Goal: Information Seeking & Learning: Find specific fact

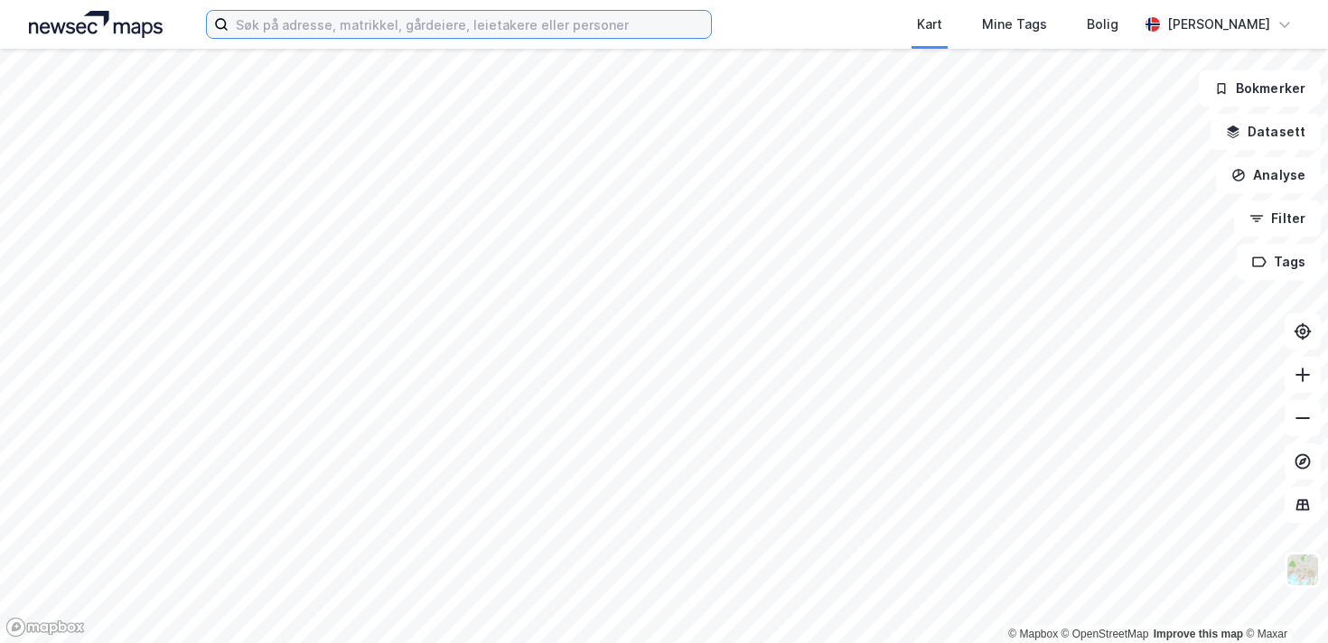
click at [507, 16] on input at bounding box center [470, 24] width 482 height 27
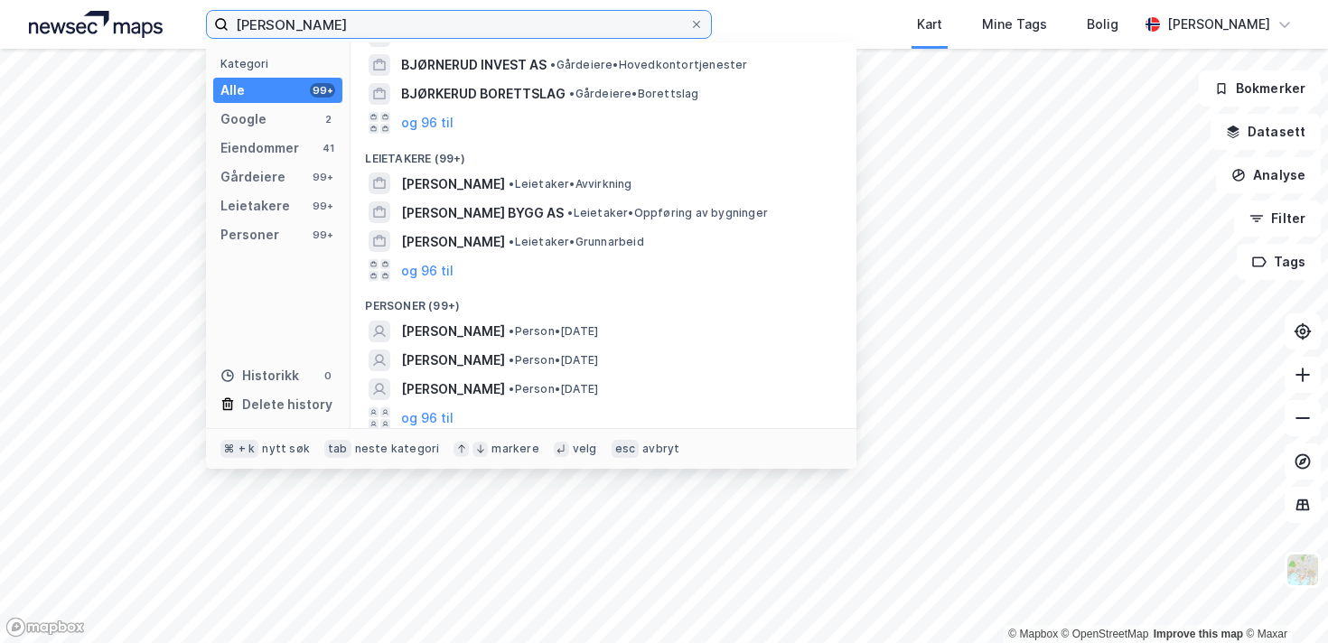
scroll to position [338, 0]
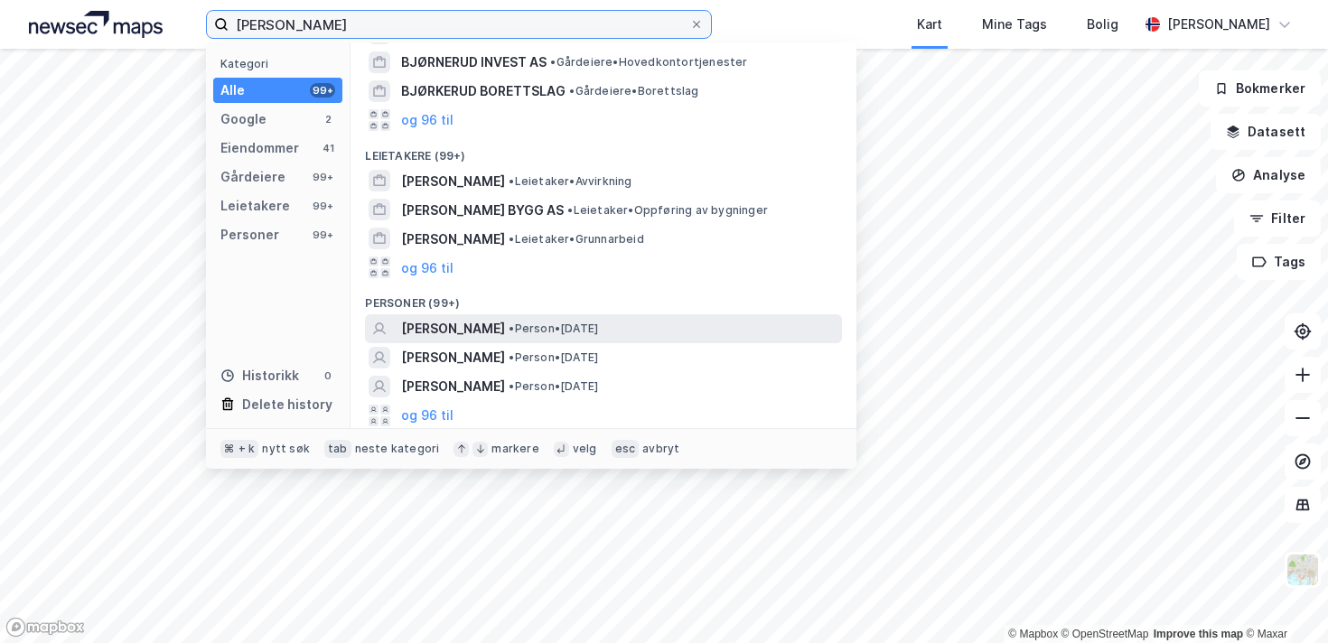
type input "[PERSON_NAME]"
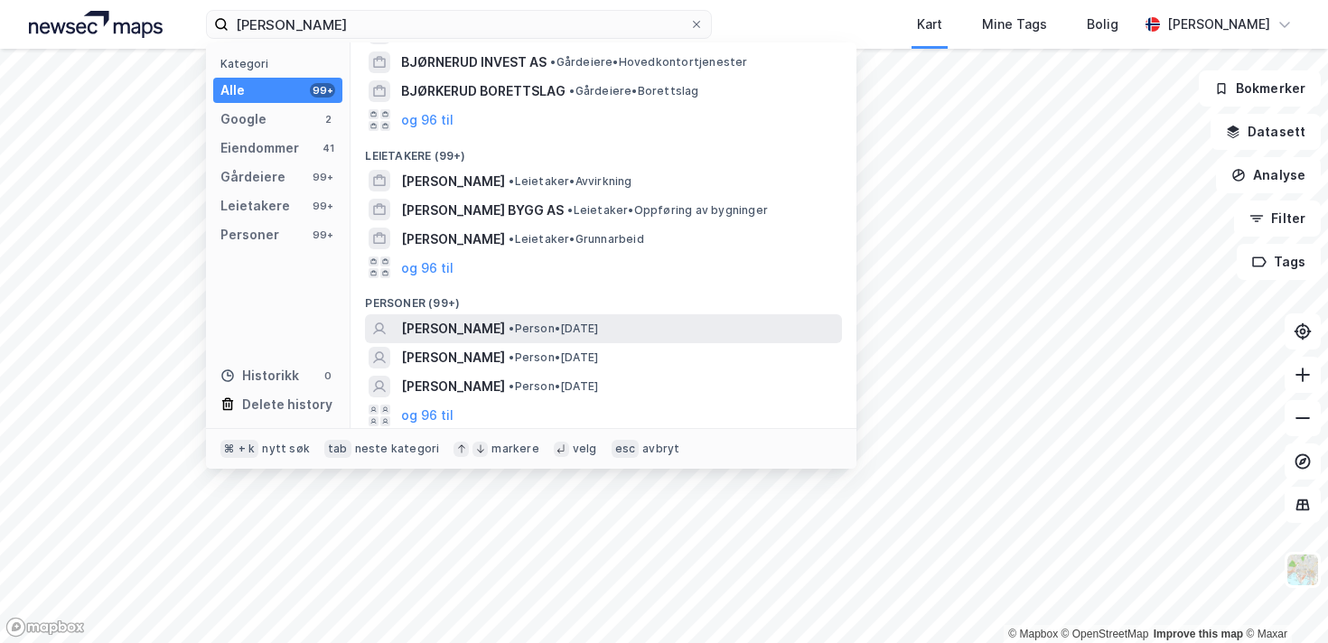
click at [598, 331] on span "• Person • [DATE]" at bounding box center [553, 329] width 89 height 14
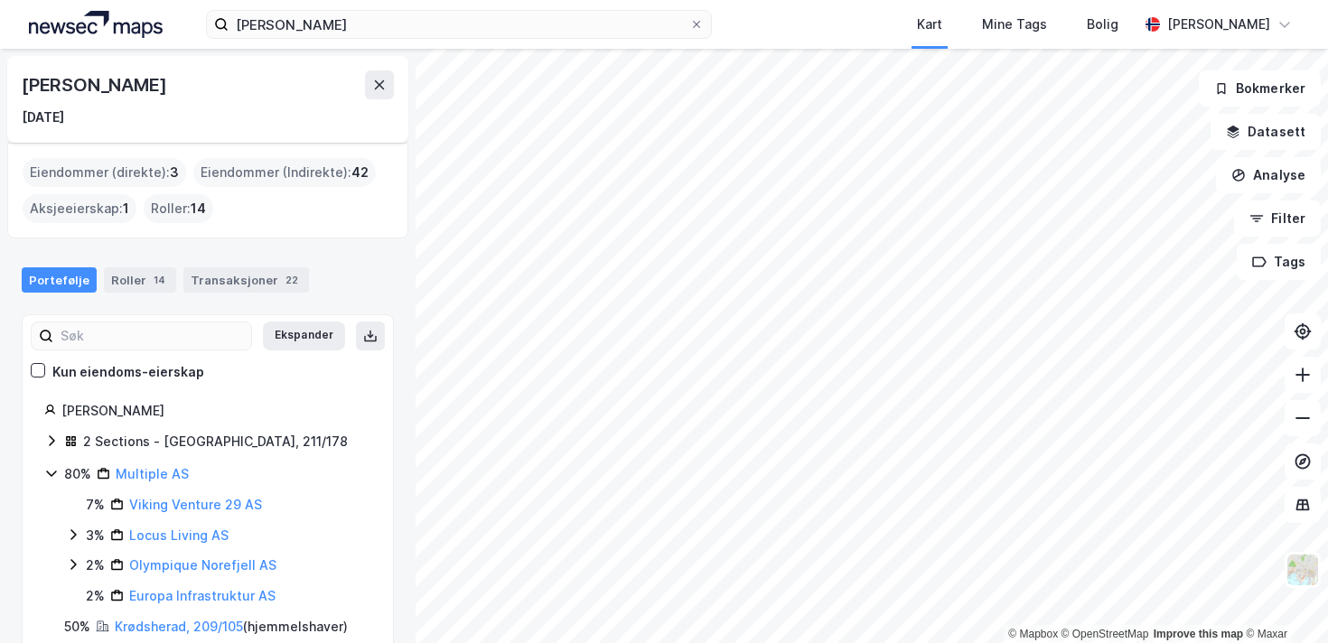
scroll to position [40, 0]
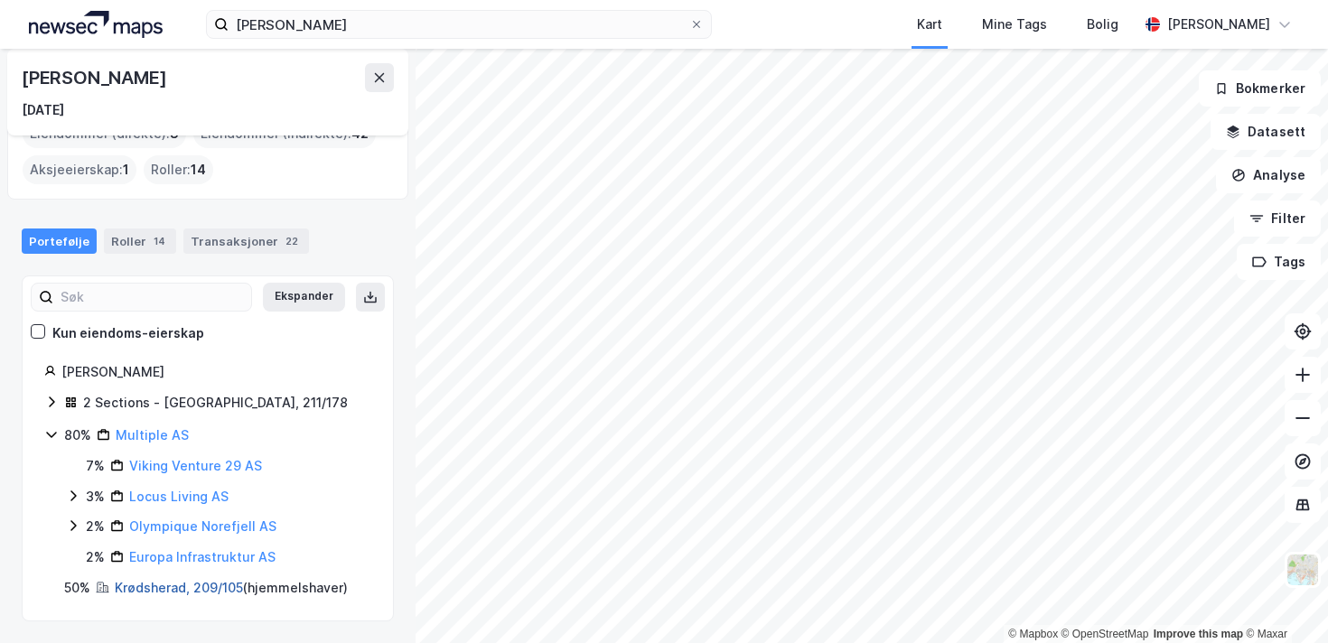
click at [191, 583] on link "Krødsherad, 209/105" at bounding box center [179, 587] width 128 height 15
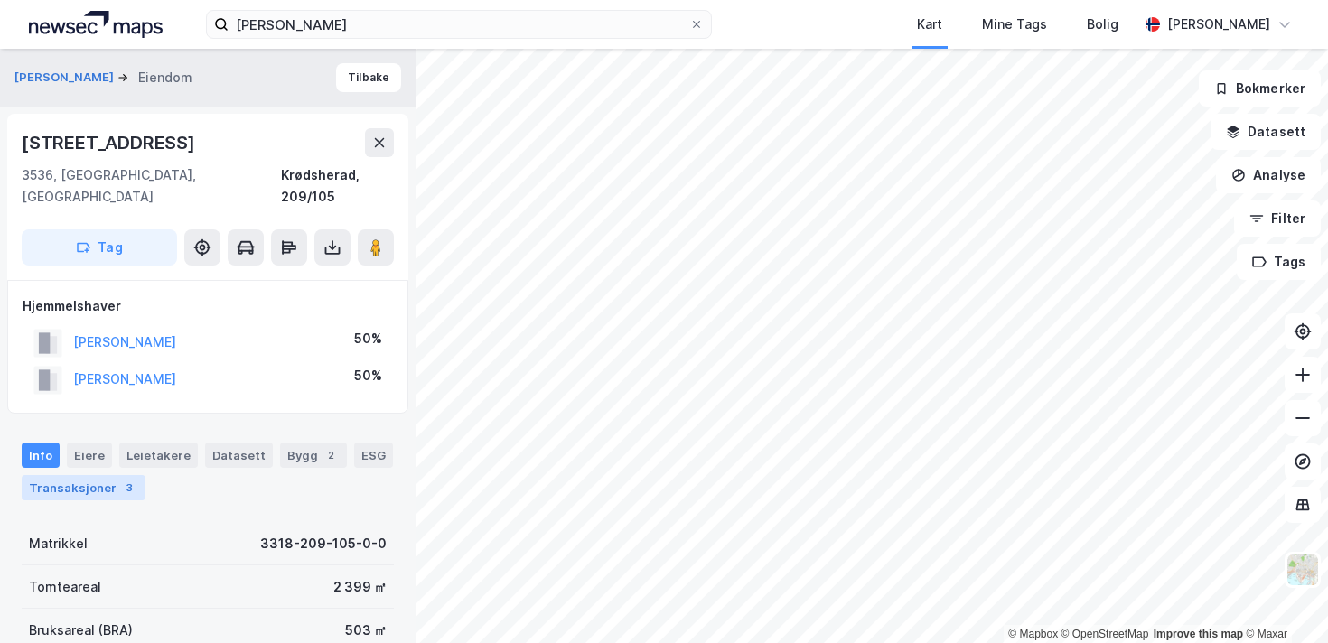
click at [120, 479] on div "3" at bounding box center [129, 488] width 18 height 18
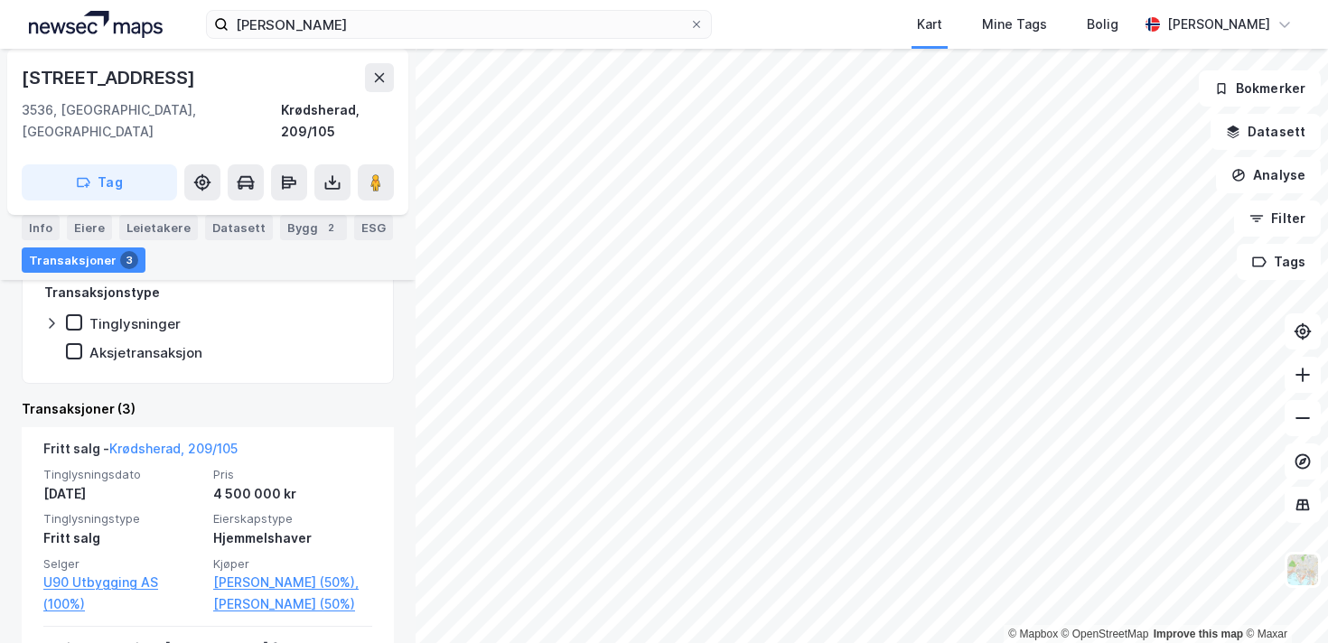
scroll to position [414, 0]
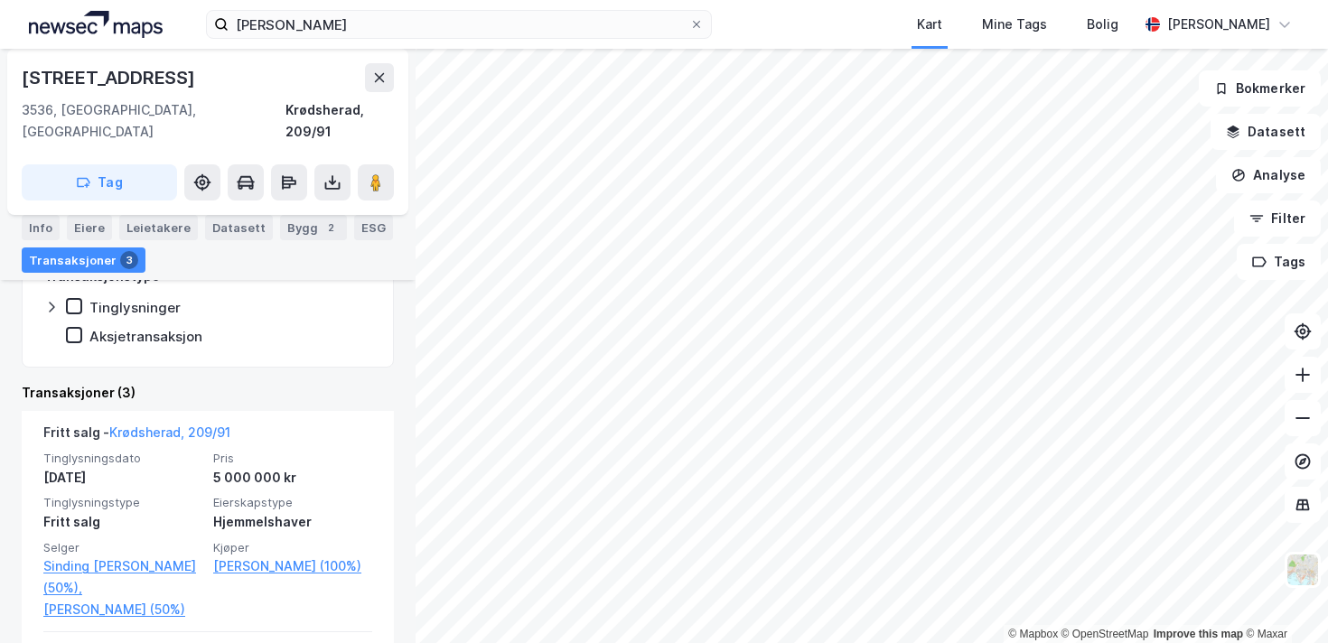
scroll to position [331, 0]
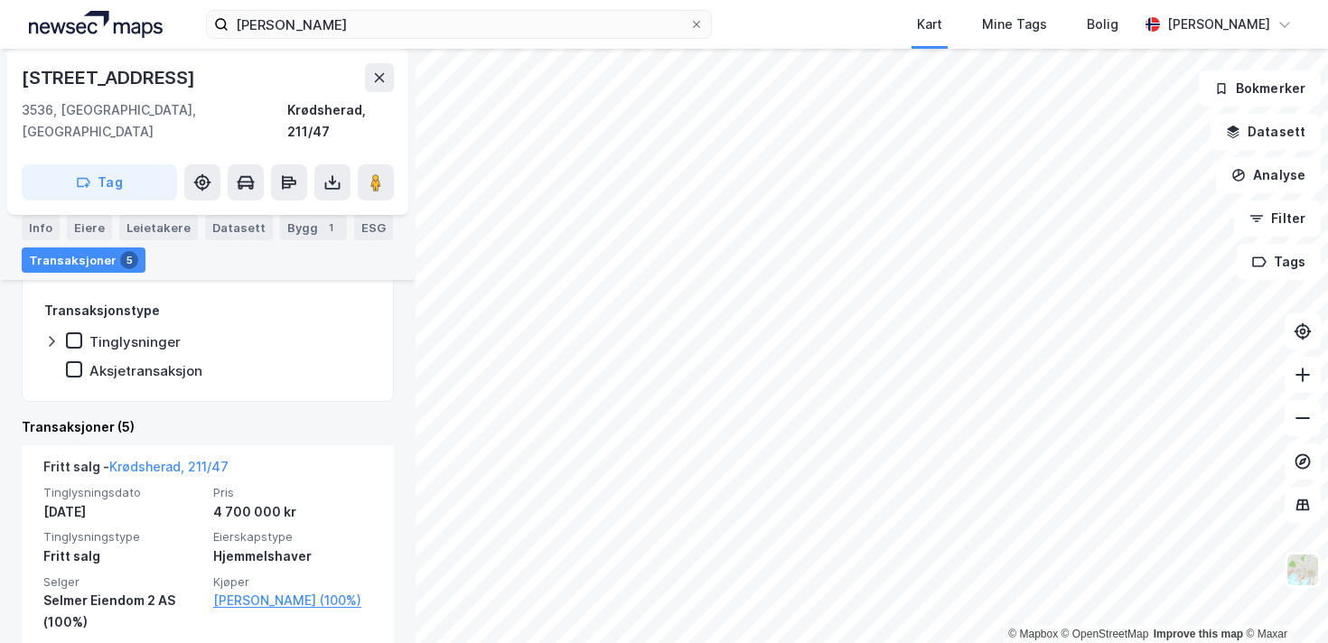
scroll to position [299, 0]
drag, startPoint x: 183, startPoint y: 72, endPoint x: 11, endPoint y: 70, distance: 172.5
click at [11, 70] on div "[STREET_ADDRESS]" at bounding box center [207, 132] width 401 height 166
copy div "[STREET_ADDRESS]"
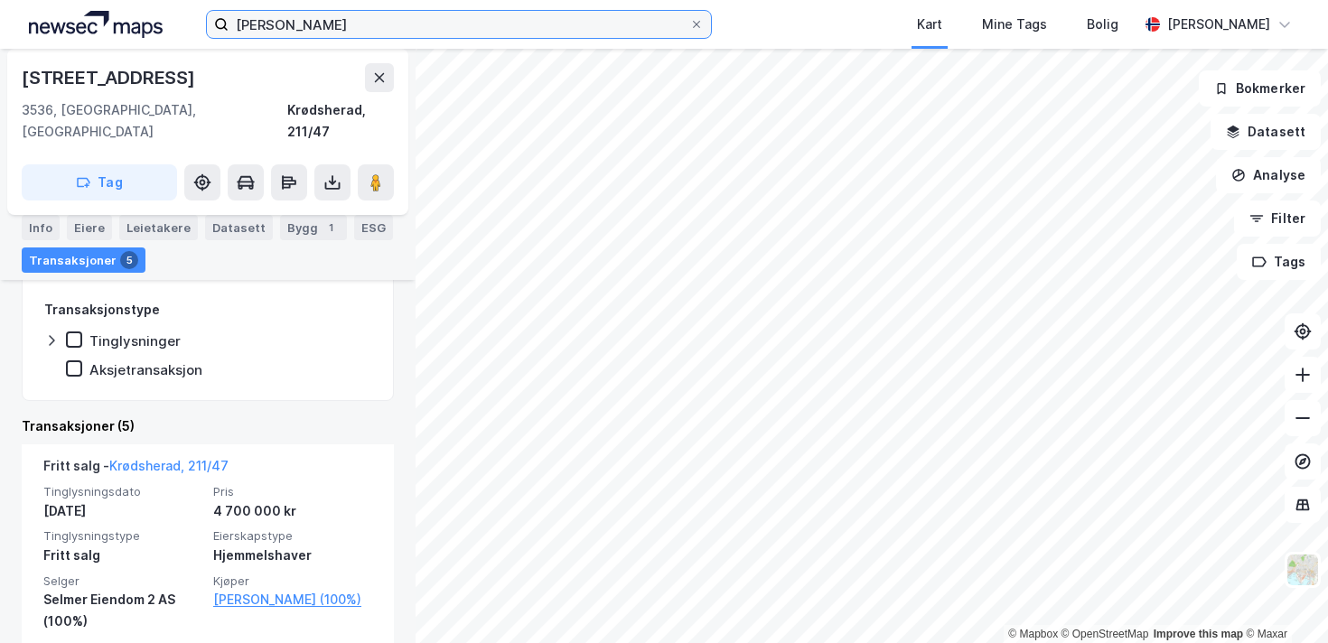
click at [434, 25] on input "[PERSON_NAME]" at bounding box center [459, 24] width 461 height 27
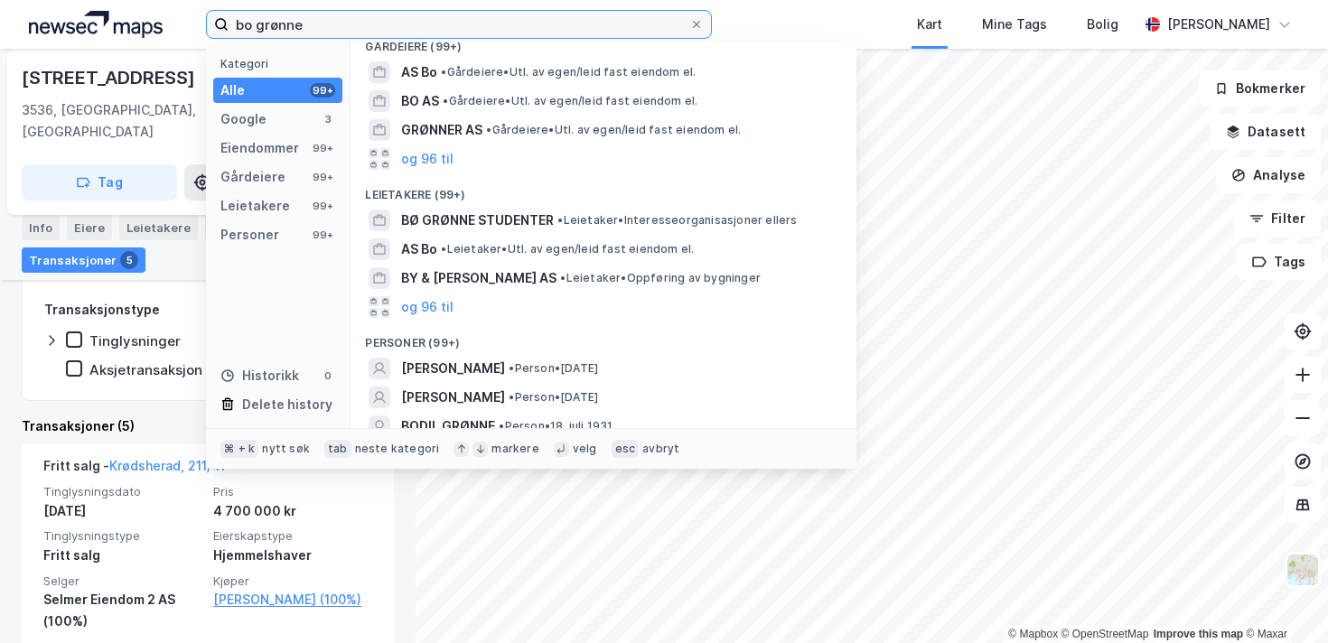
scroll to position [326, 0]
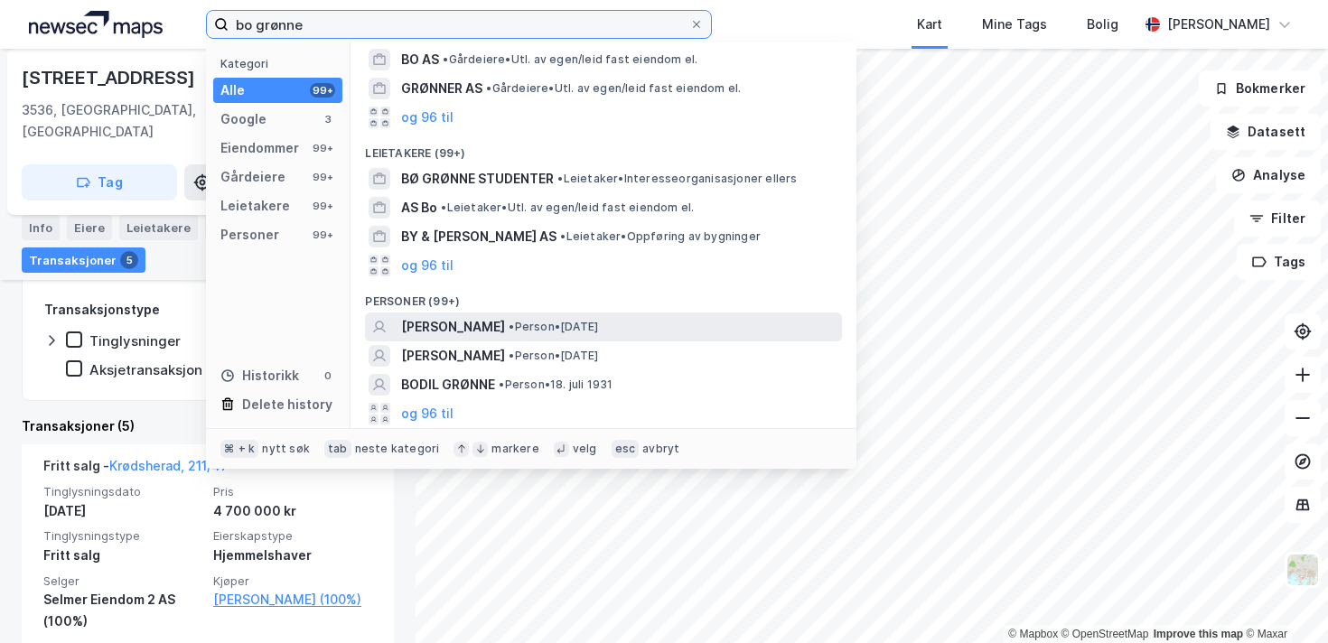
type input "bo grønne"
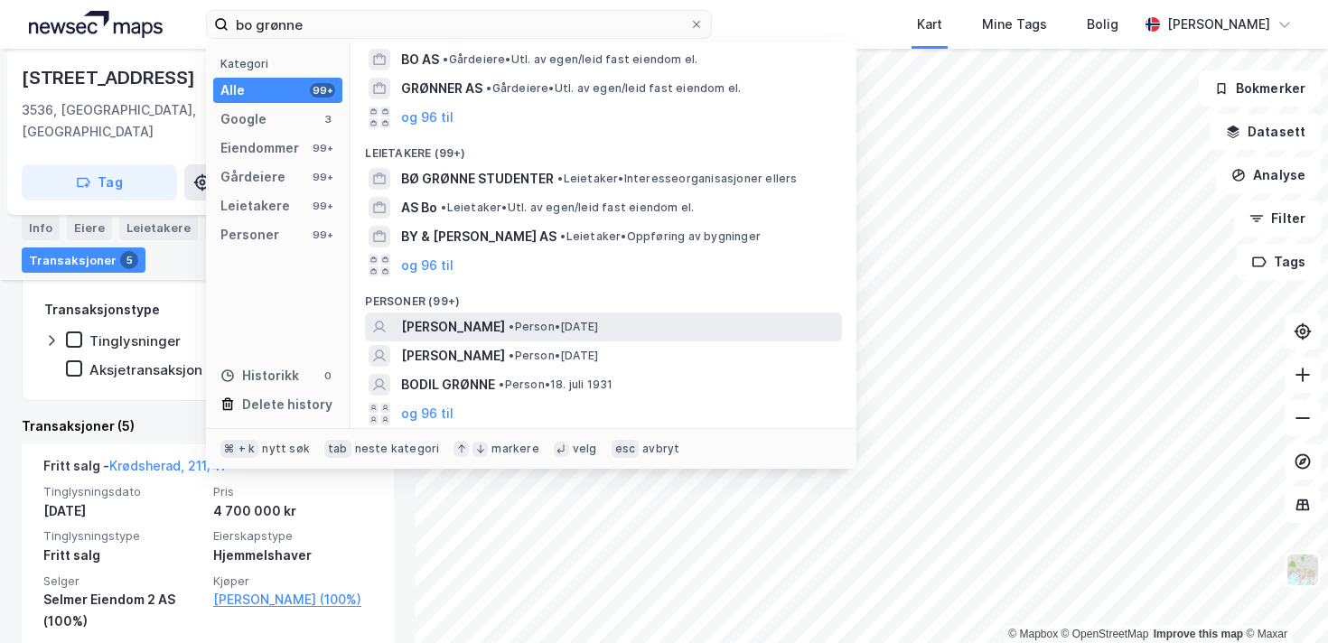
click at [514, 320] on span "•" at bounding box center [511, 327] width 5 height 14
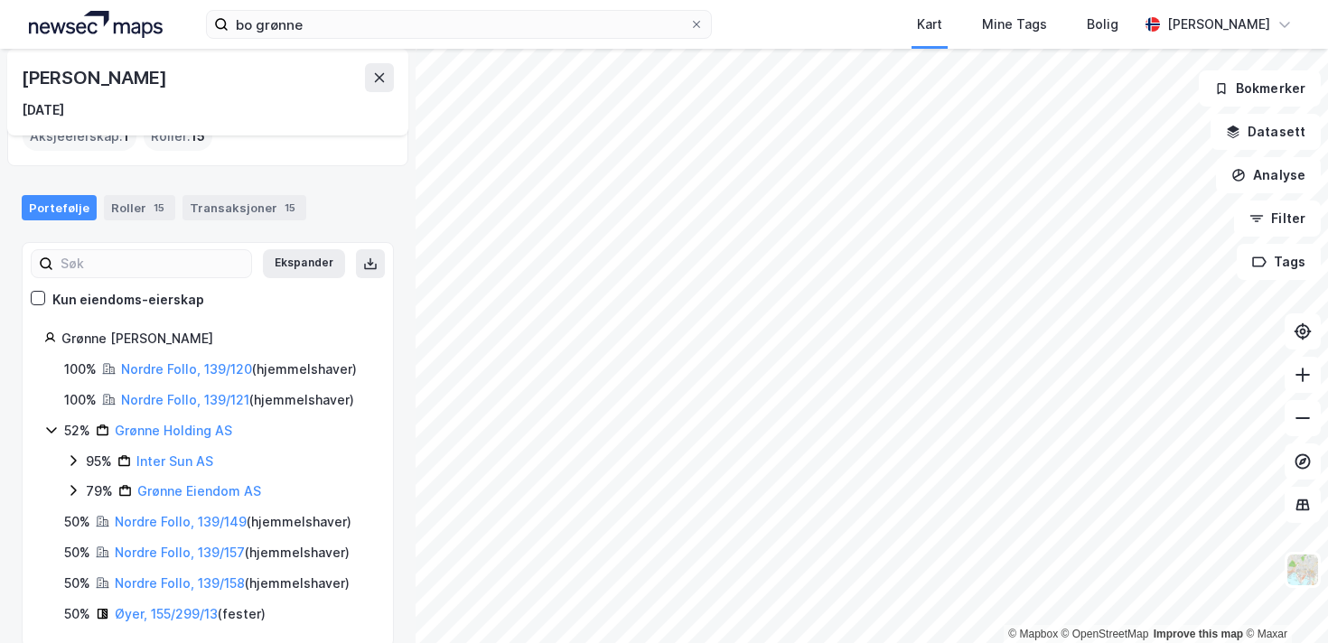
scroll to position [98, 0]
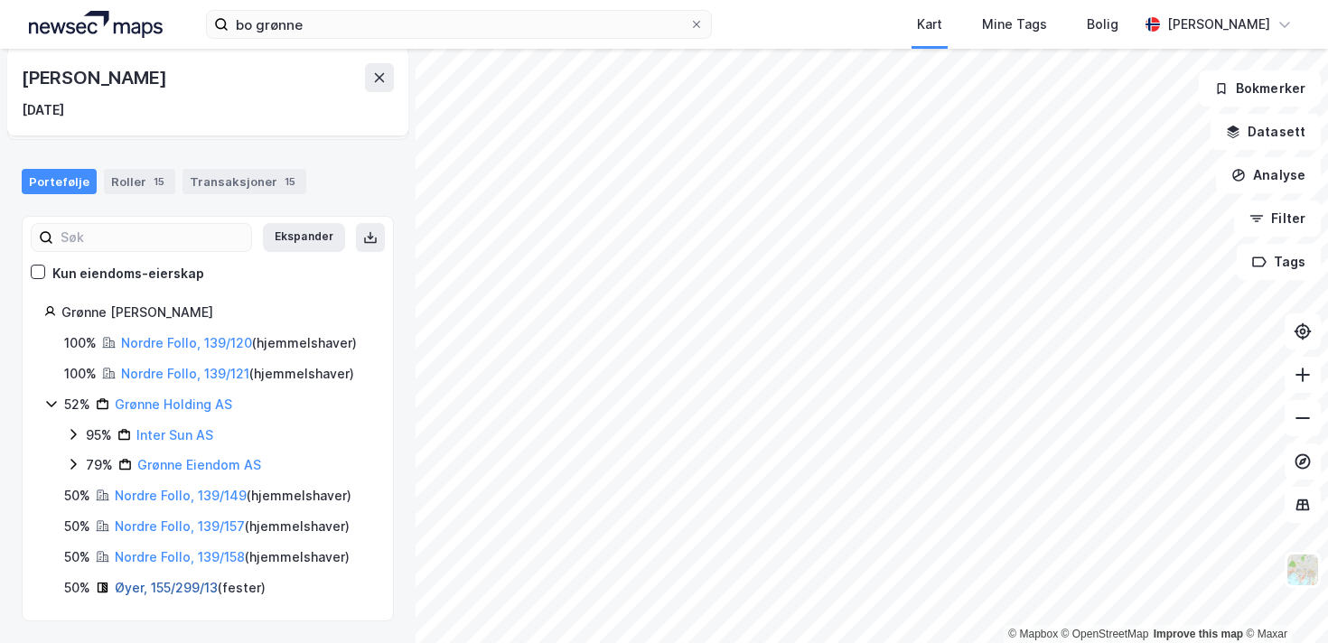
click at [199, 589] on link "Øyer, 155/299/13" at bounding box center [166, 587] width 103 height 15
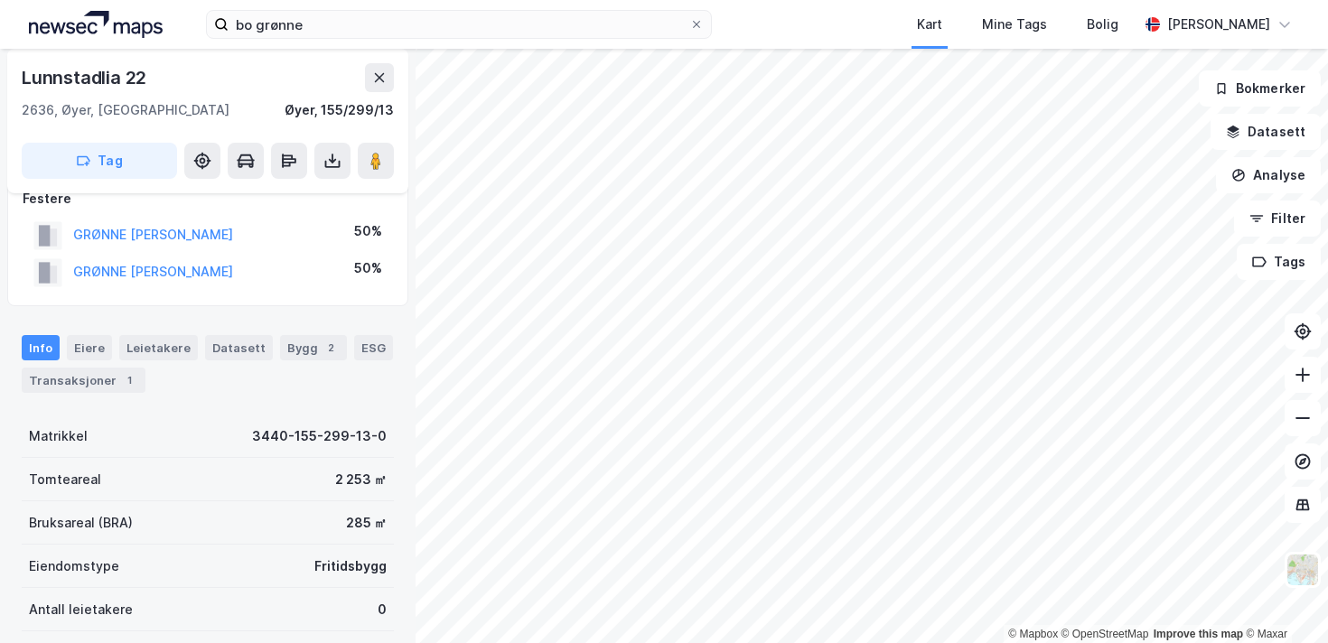
scroll to position [158, 0]
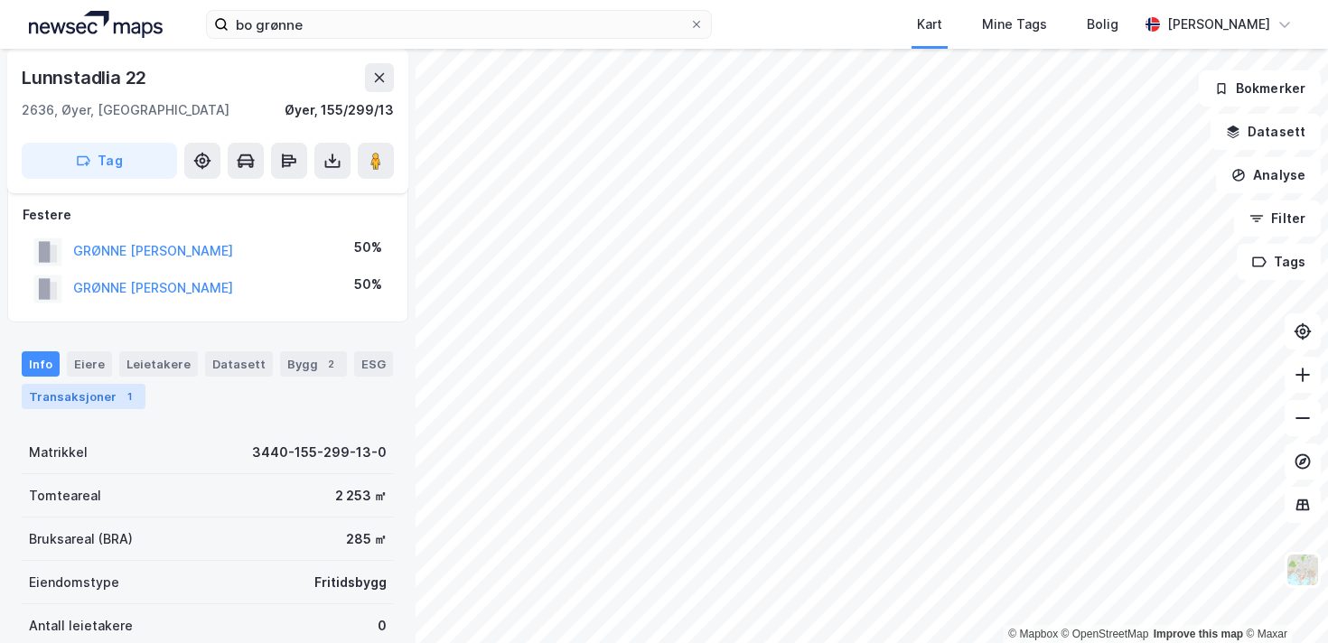
click at [107, 392] on div "Transaksjoner 1" at bounding box center [84, 396] width 124 height 25
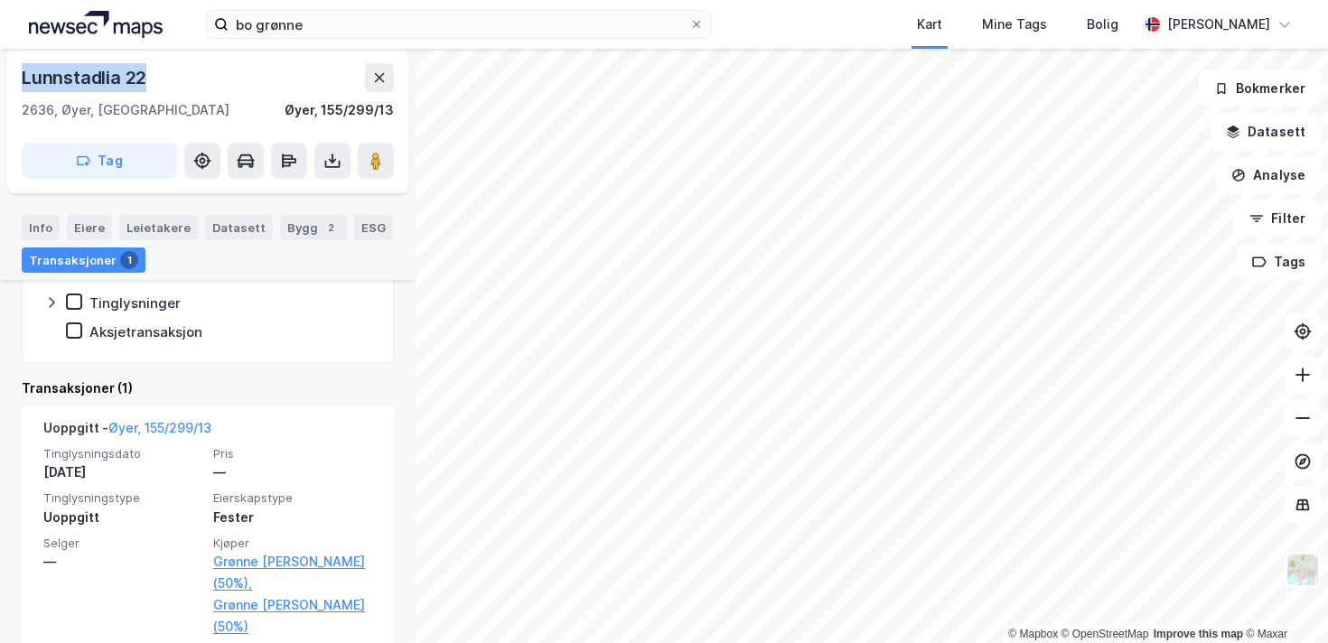
scroll to position [491, 0]
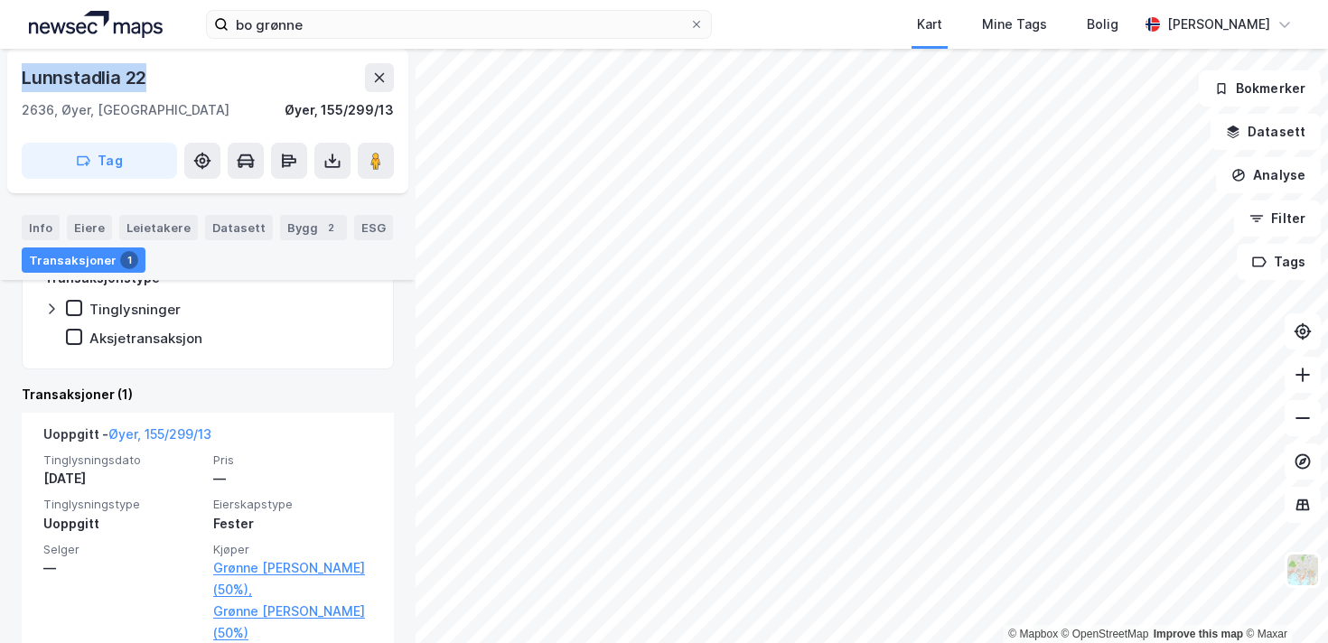
drag, startPoint x: 167, startPoint y: 71, endPoint x: 12, endPoint y: 57, distance: 156.0
click at [12, 57] on div "Lunnstadlia 22 2636, Øyer, Innlandet Øyer, 155/299/13 Tag" at bounding box center [207, 121] width 401 height 145
copy div "Lunnstadlia 22"
